Goal: Find specific page/section: Find specific page/section

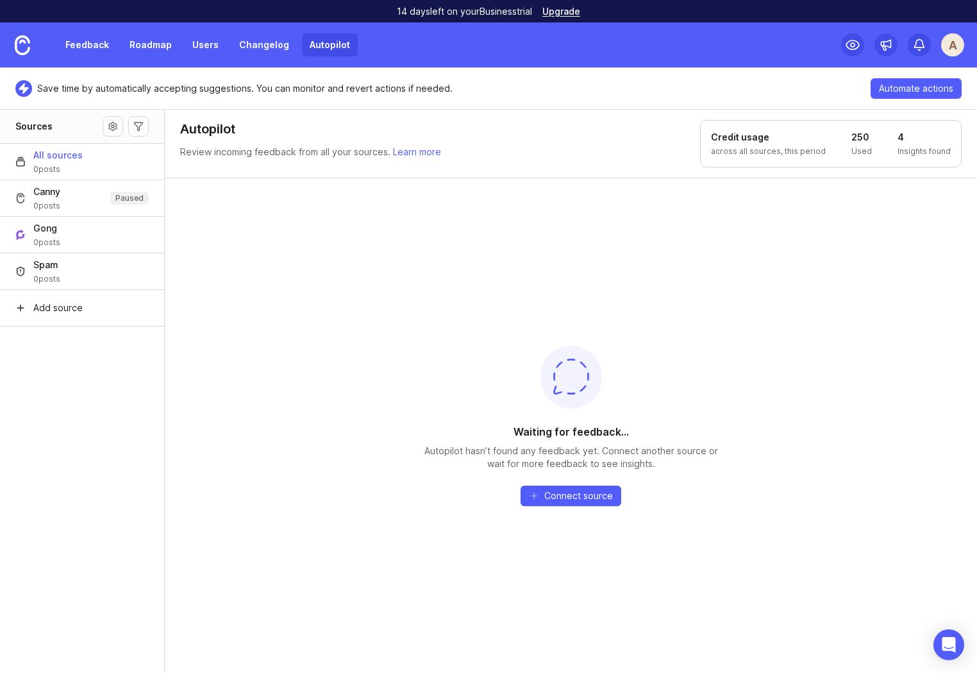
click at [267, 349] on div "Waiting for feedback... Autopilot hasn’t found any feedback yet. Connect anothe…" at bounding box center [571, 425] width 812 height 495
click at [94, 457] on aside "Sources All sources 0 posts Canny 0 posts Paused Gong 0 posts Spam 0 posts Add …" at bounding box center [82, 391] width 165 height 564
click at [23, 46] on img at bounding box center [22, 45] width 15 height 20
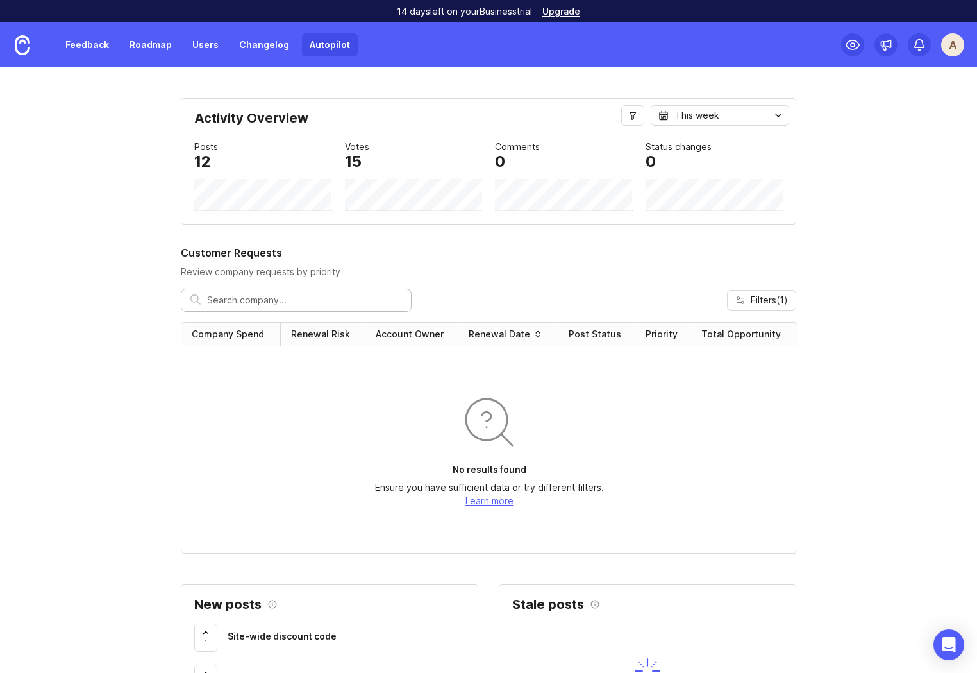
click at [321, 45] on link "Autopilot" at bounding box center [330, 44] width 56 height 23
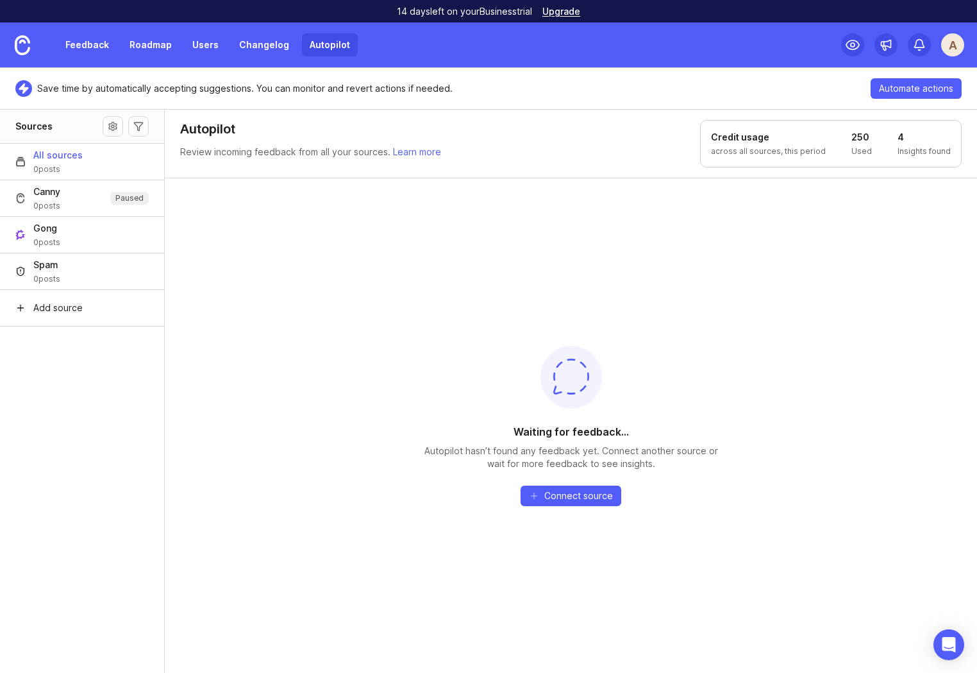
click at [236, 398] on div "Waiting for feedback... Autopilot hasn’t found any feedback yet. Connect anothe…" at bounding box center [571, 425] width 812 height 495
